Goal: Find specific page/section: Find specific page/section

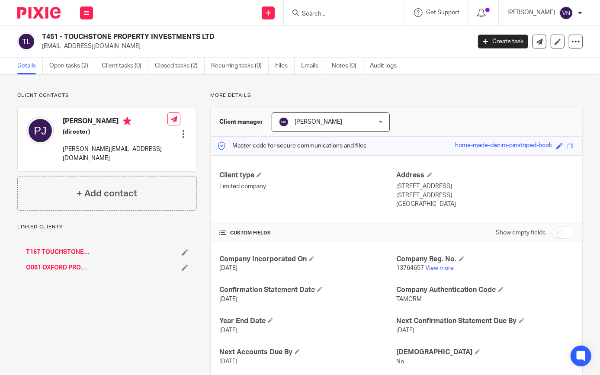
click at [372, 16] on input "Search" at bounding box center [340, 14] width 78 height 8
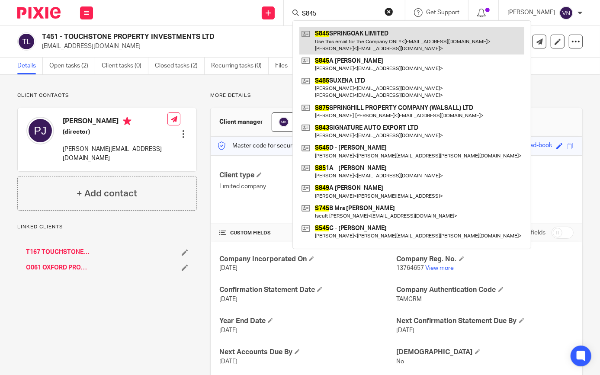
type input "S845"
click at [397, 39] on link at bounding box center [412, 40] width 225 height 27
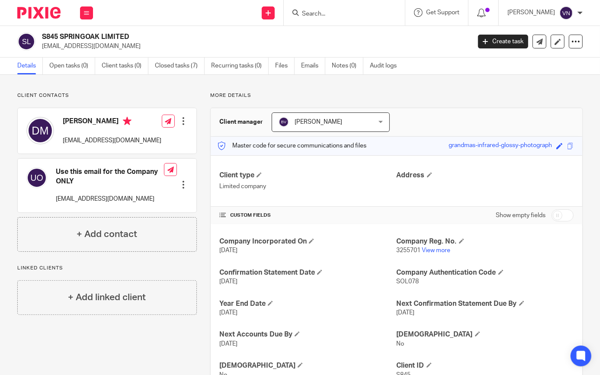
click at [551, 86] on div "Client contacts [PERSON_NAME] [EMAIL_ADDRESS][DOMAIN_NAME] Edit contact Create …" at bounding box center [300, 242] width 600 height 335
click at [379, 13] on input "Search" at bounding box center [340, 14] width 78 height 8
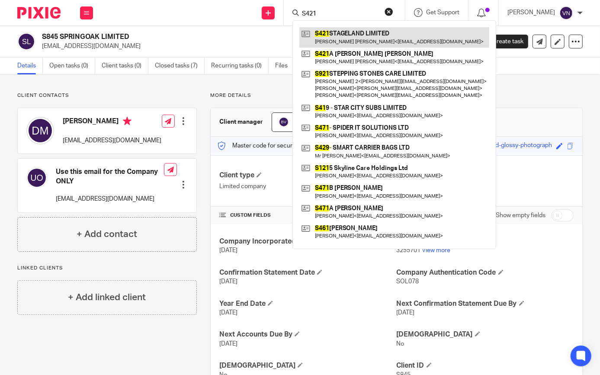
type input "S421"
click at [403, 36] on link at bounding box center [395, 37] width 190 height 20
